Goal: Learn about a topic

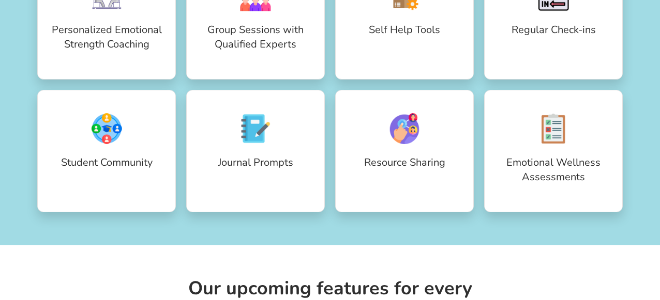
scroll to position [1096, 0]
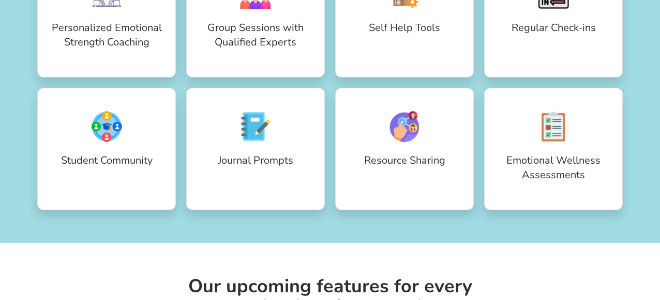
click at [533, 160] on p "Emotional Wellness Assessments" at bounding box center [553, 168] width 117 height 29
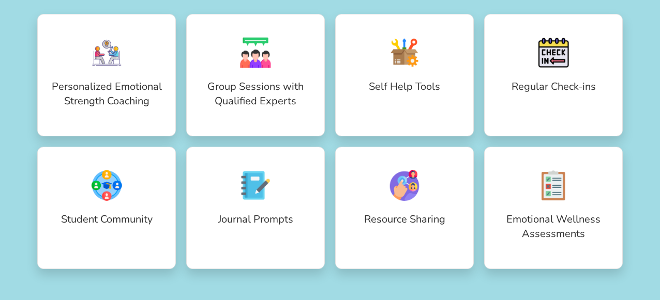
click at [476, 141] on div "Personalized Emotional Strength Coaching Group Sessions with Qualified Experts …" at bounding box center [329, 141] width 585 height 255
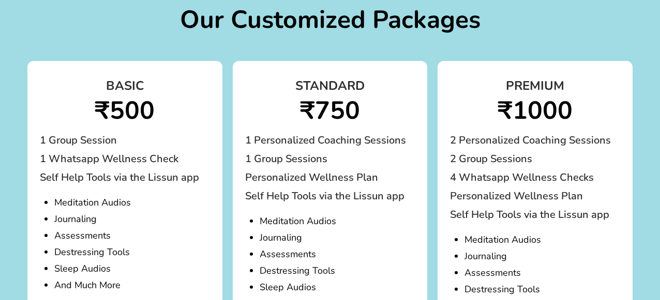
scroll to position [1855, 0]
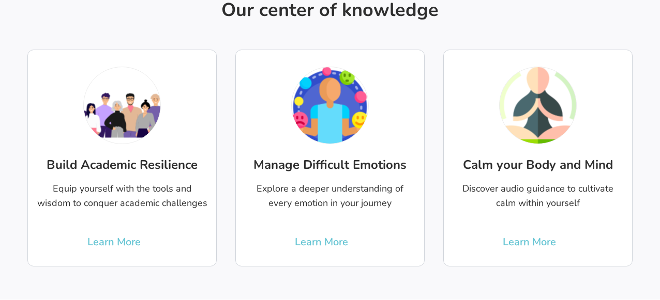
scroll to position [2339, 0]
click at [521, 239] on p "Learn More" at bounding box center [529, 243] width 53 height 14
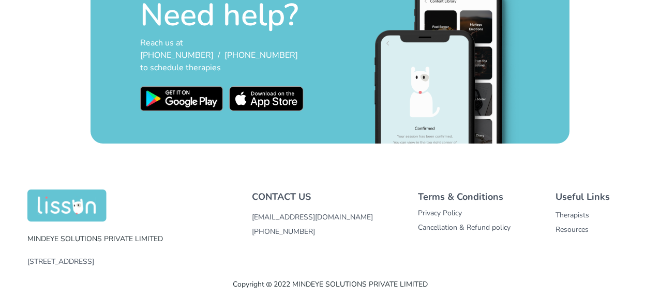
scroll to position [3565, 0]
